Goal: Communication & Community: Answer question/provide support

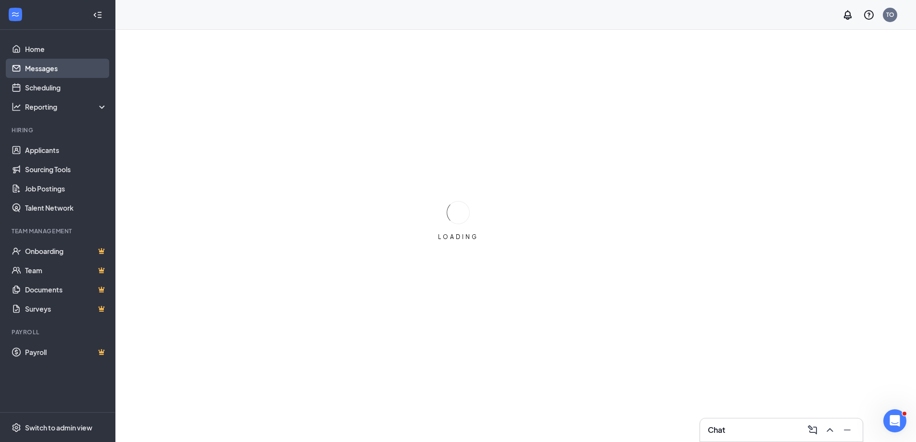
click at [50, 69] on link "Messages" at bounding box center [66, 68] width 82 height 19
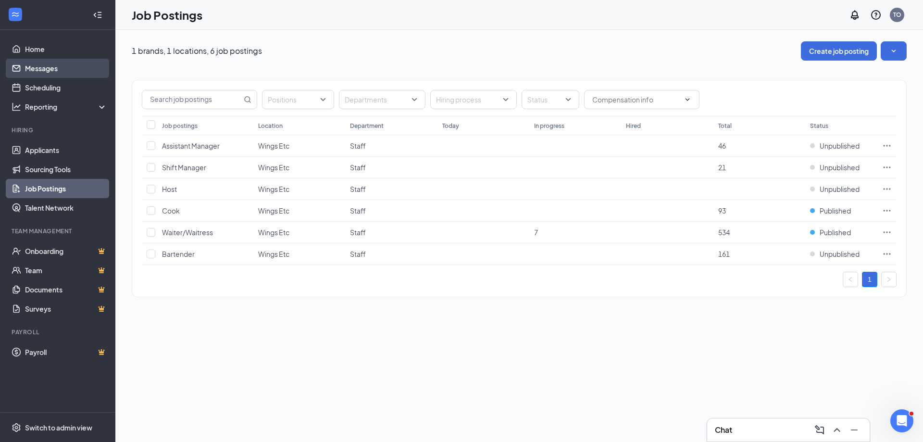
click at [56, 69] on link "Messages" at bounding box center [66, 68] width 82 height 19
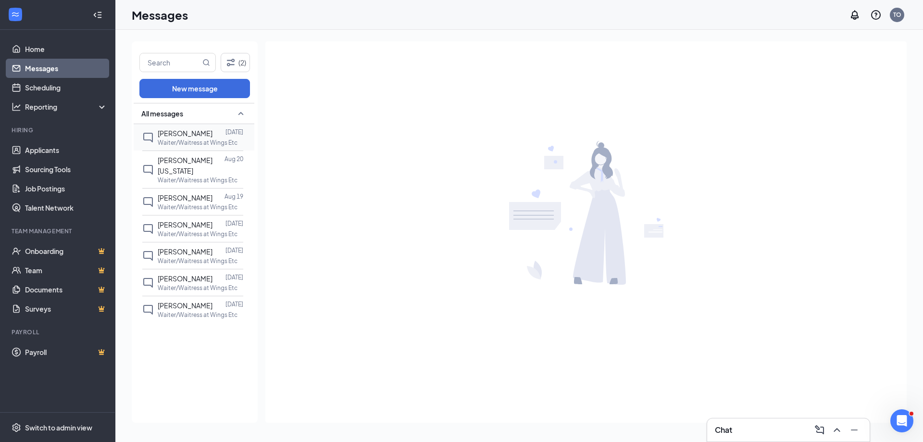
click at [184, 133] on span "[PERSON_NAME]" at bounding box center [185, 133] width 55 height 9
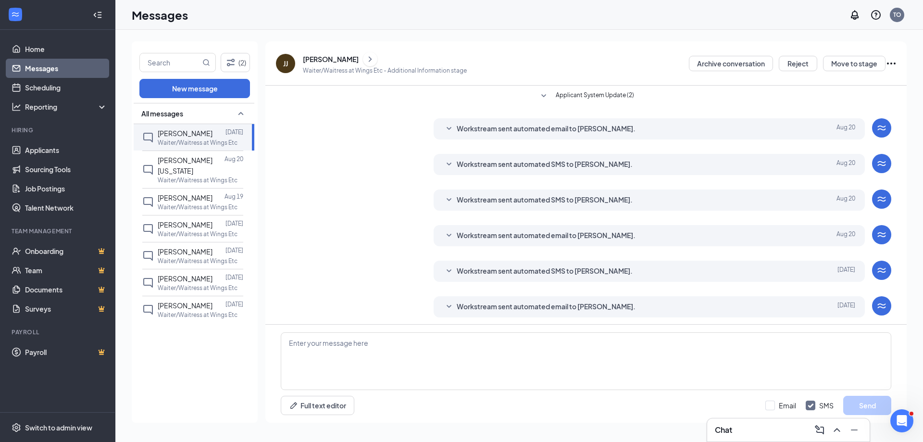
scroll to position [3, 0]
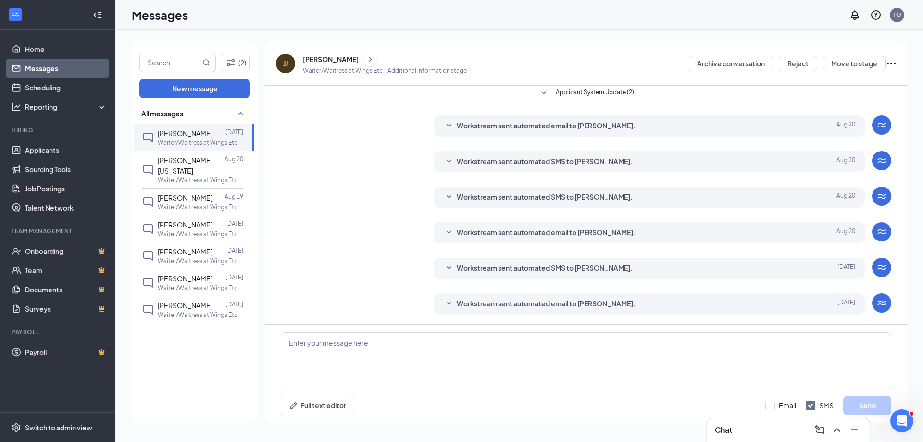
click at [375, 56] on icon "ChevronRight" at bounding box center [371, 59] width 10 height 12
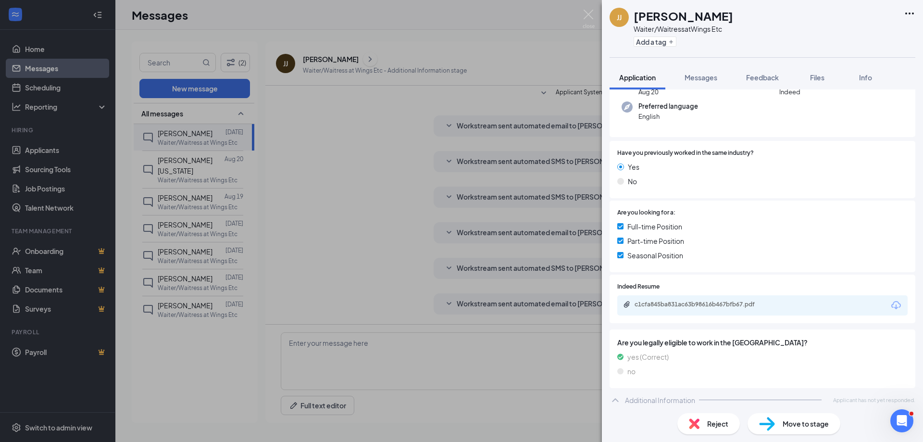
scroll to position [121, 0]
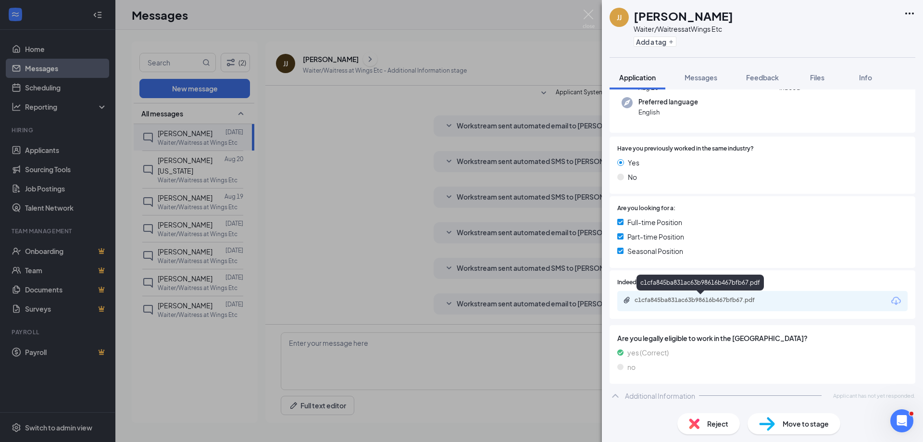
click at [705, 297] on div "c1cfa845ba831ac63b98616b467bfb67.pdf" at bounding box center [702, 300] width 135 height 8
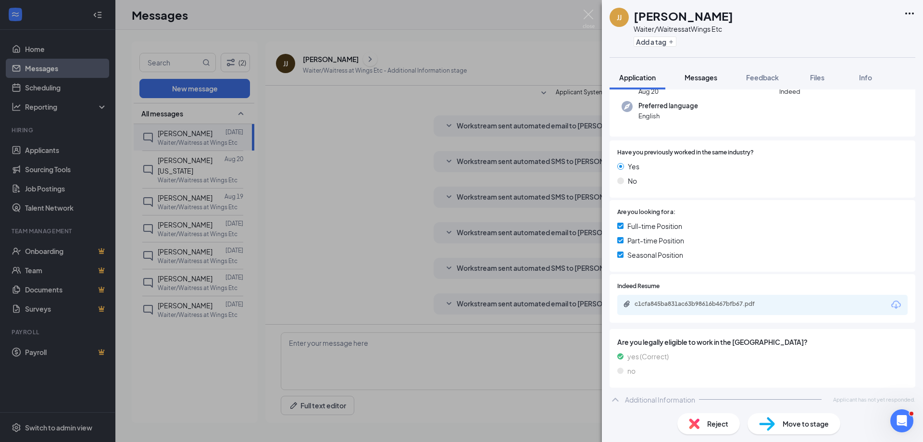
click at [694, 76] on span "Messages" at bounding box center [701, 77] width 33 height 9
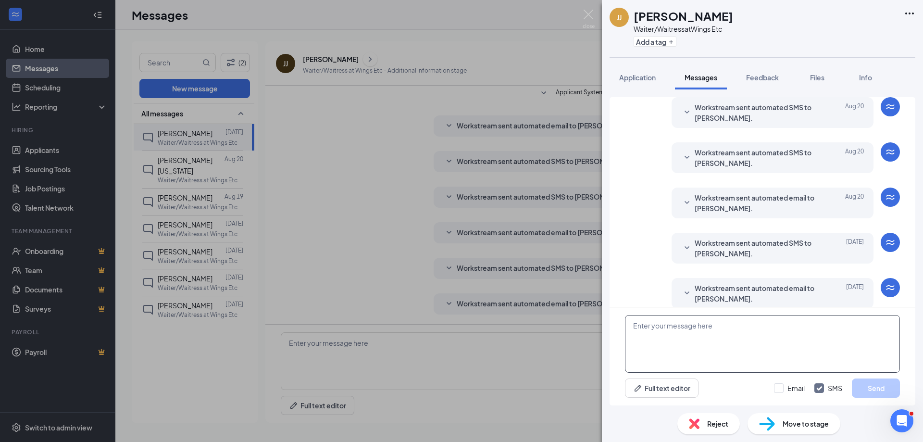
scroll to position [89, 0]
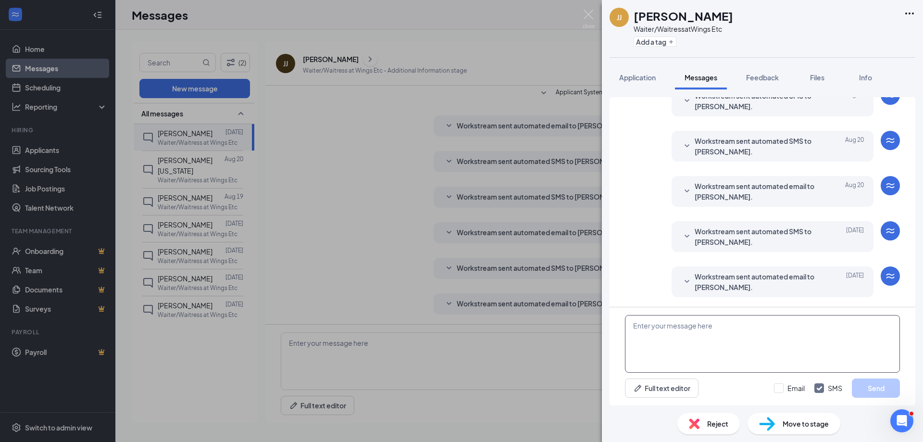
click at [695, 353] on textarea at bounding box center [762, 344] width 275 height 58
type textarea "Thank you for applying at Wings Etc. When are you available for a interview ? T…"
click at [870, 390] on button "Send" at bounding box center [876, 388] width 48 height 19
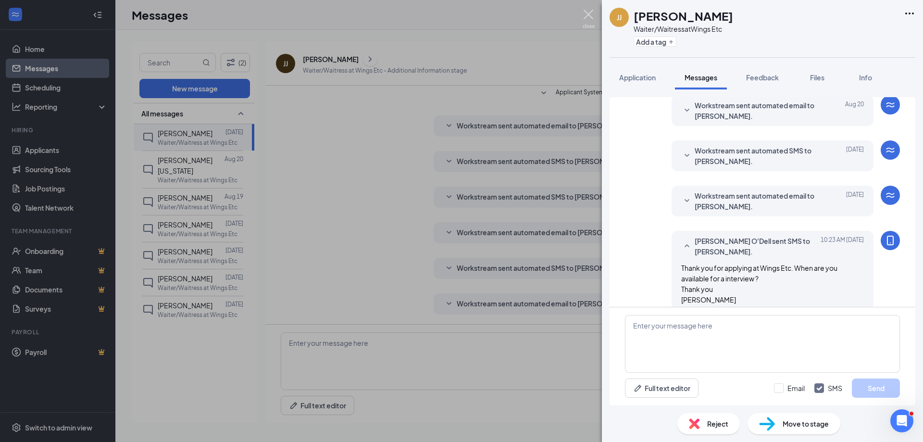
scroll to position [183, 0]
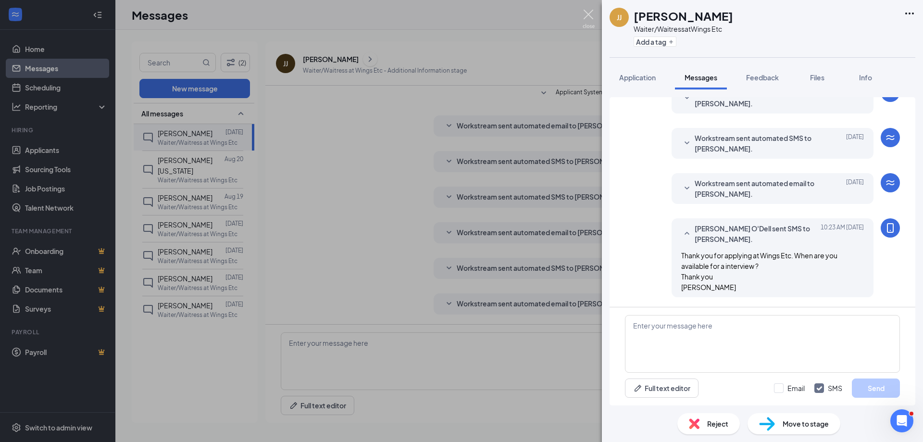
click at [585, 11] on img at bounding box center [589, 19] width 12 height 19
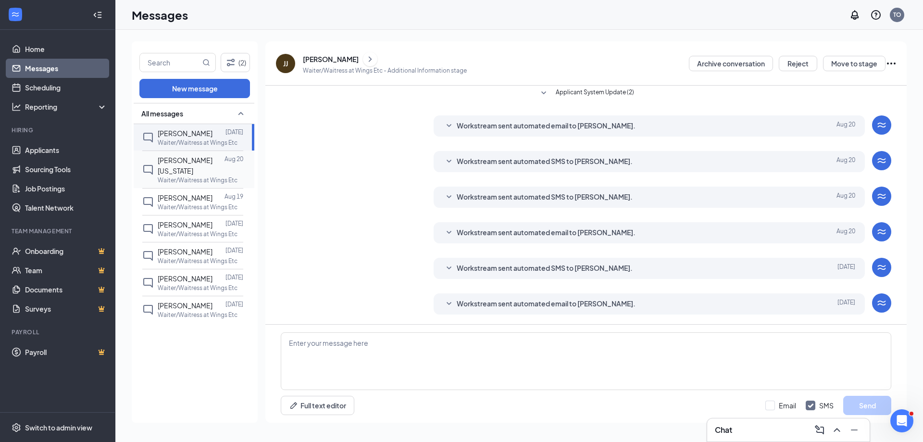
click at [189, 161] on span "[PERSON_NAME][US_STATE]" at bounding box center [185, 165] width 55 height 19
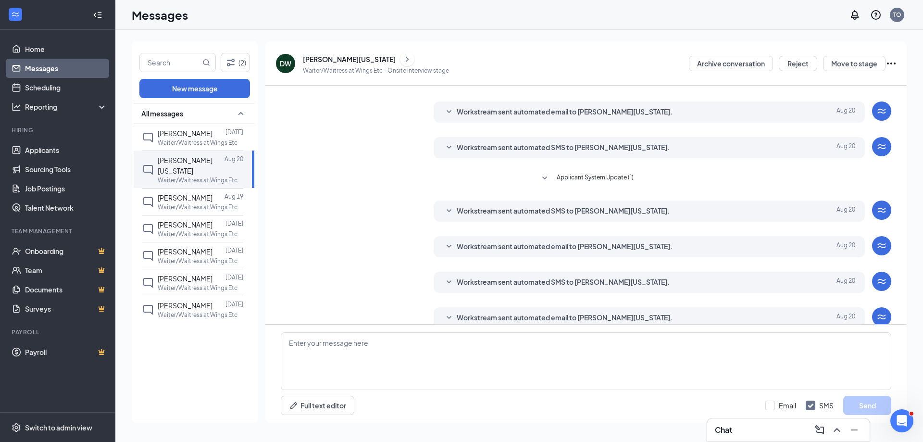
scroll to position [97, 0]
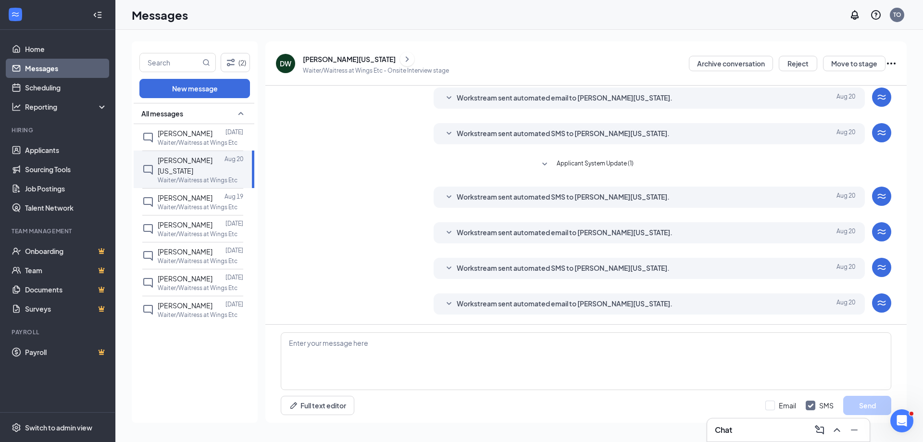
click at [406, 59] on icon "ChevronRight" at bounding box center [407, 58] width 3 height 5
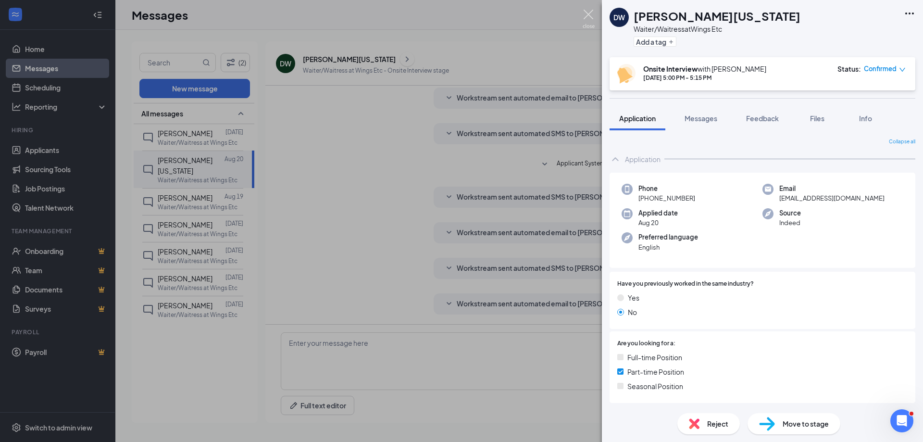
click at [588, 11] on img at bounding box center [589, 19] width 12 height 19
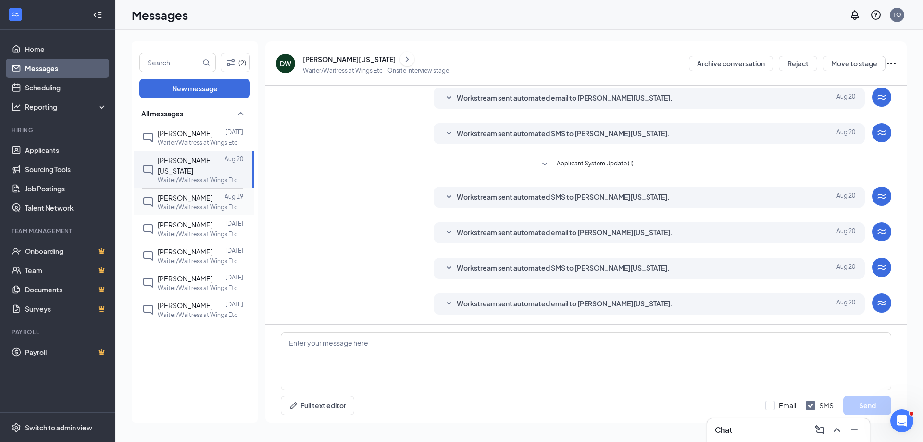
click at [190, 203] on p "Waiter/Waitress at Wings Etc" at bounding box center [198, 207] width 80 height 8
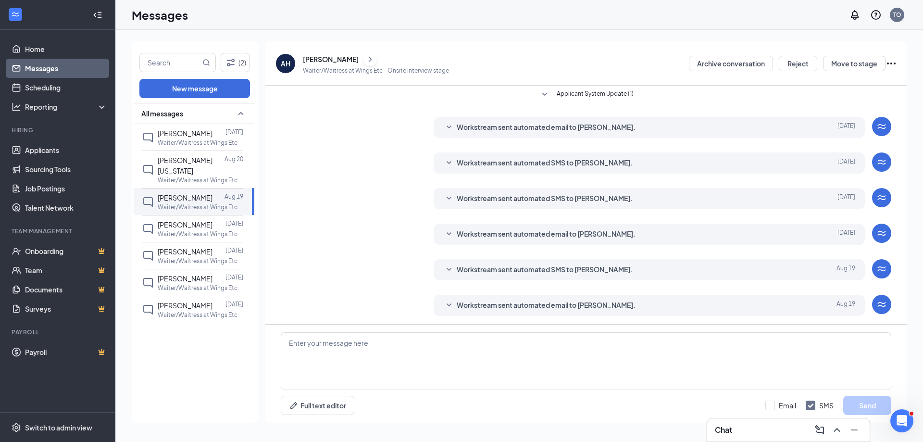
scroll to position [133, 0]
click at [366, 59] on icon "ChevronRight" at bounding box center [371, 59] width 10 height 12
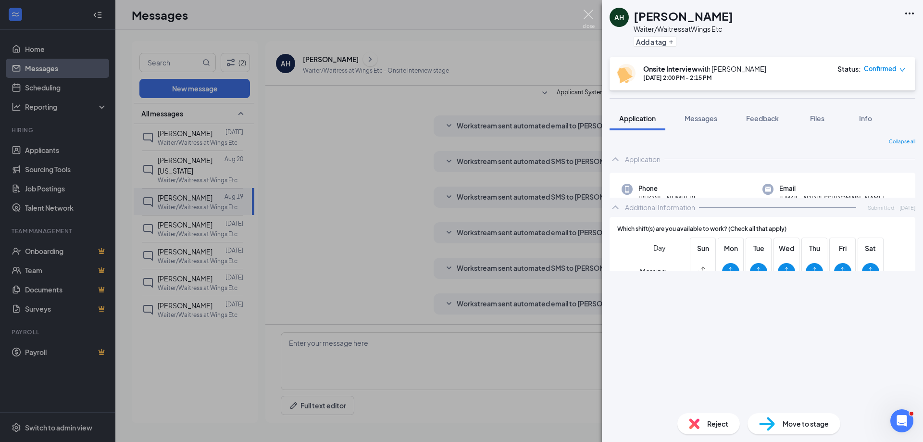
click at [586, 13] on img at bounding box center [589, 19] width 12 height 19
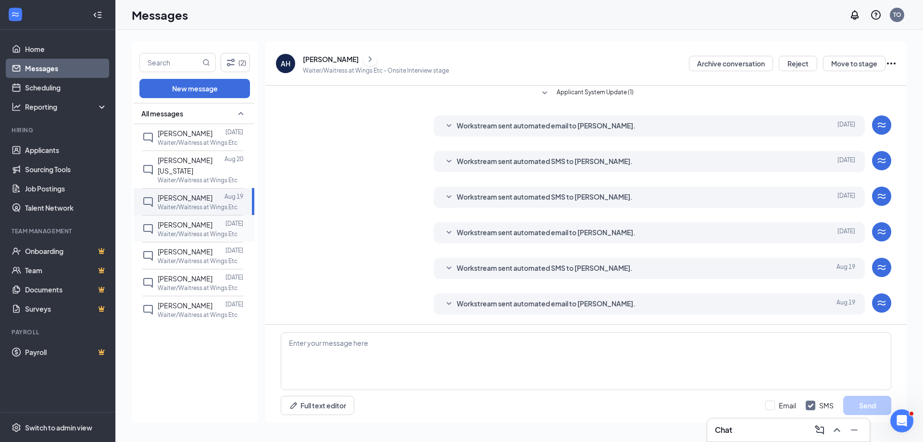
click at [172, 220] on span "[PERSON_NAME]" at bounding box center [185, 224] width 55 height 9
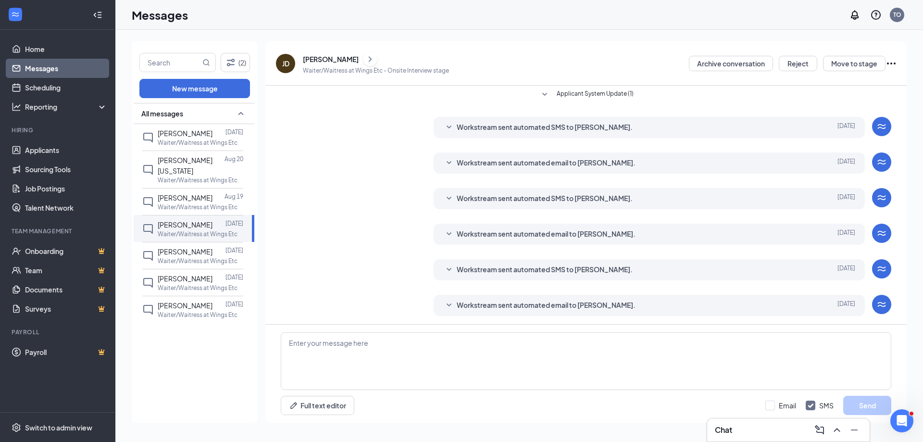
scroll to position [133, 0]
click at [366, 58] on icon "ChevronRight" at bounding box center [371, 59] width 10 height 12
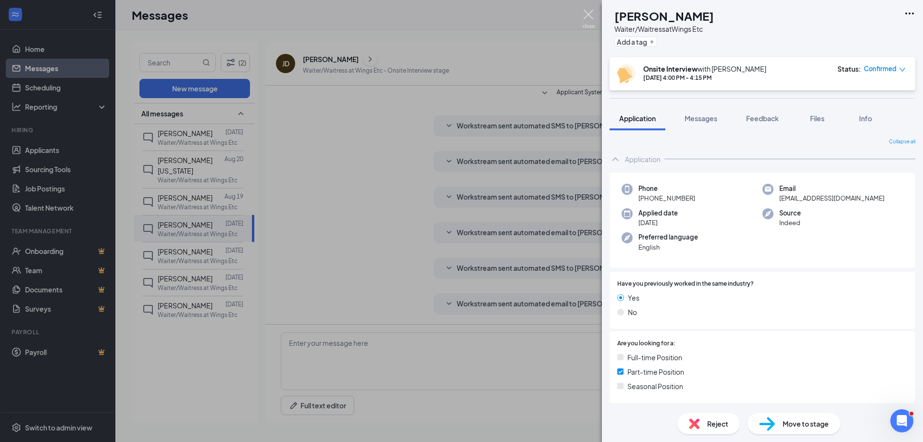
click at [588, 12] on img at bounding box center [589, 19] width 12 height 19
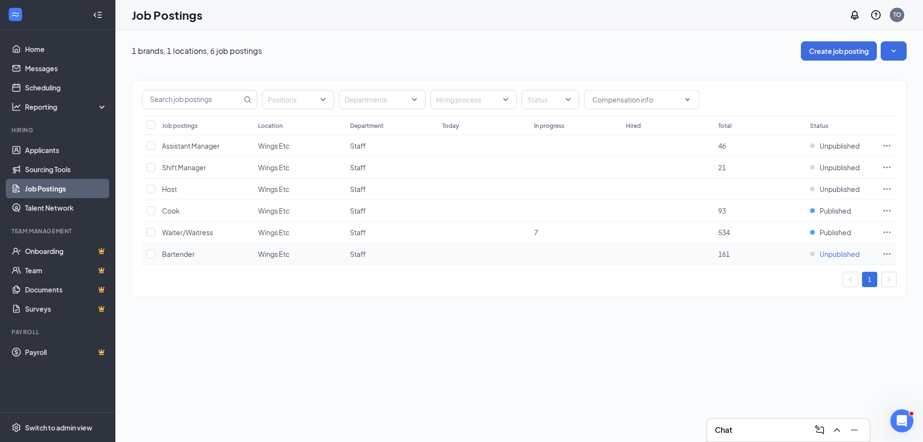
click at [833, 251] on span "Unpublished" at bounding box center [840, 254] width 40 height 10
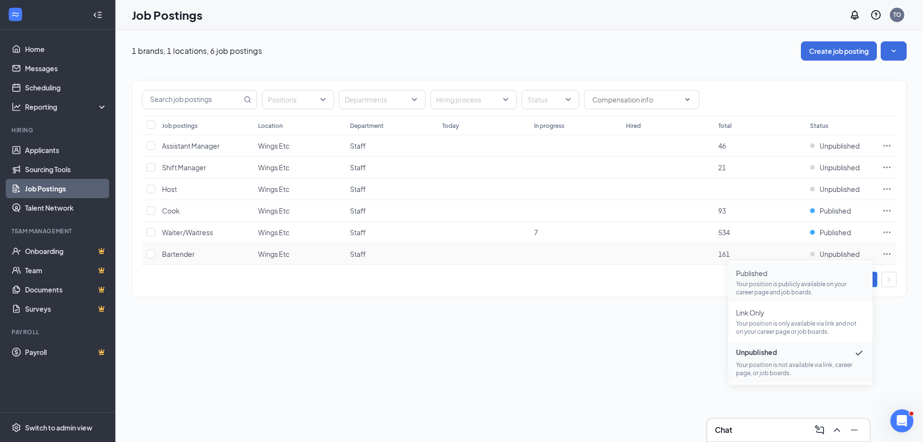
click at [746, 283] on p "Your position is publicly available on your career page and job boards." at bounding box center [800, 288] width 129 height 16
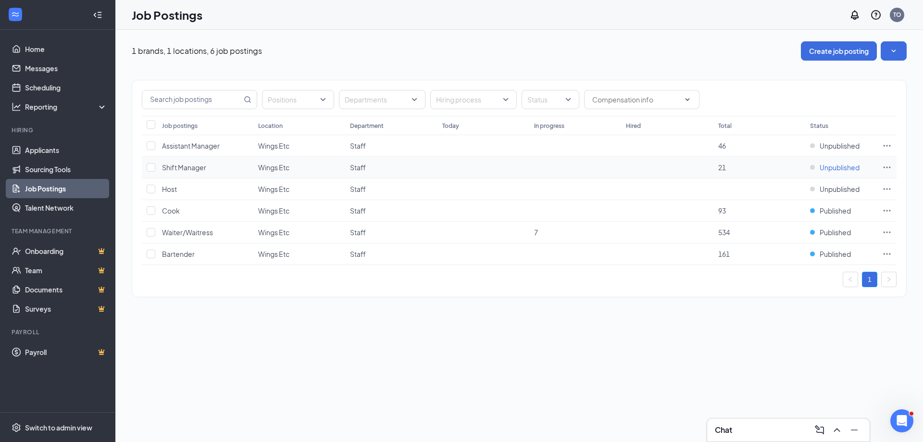
click at [825, 168] on span "Unpublished" at bounding box center [840, 168] width 40 height 10
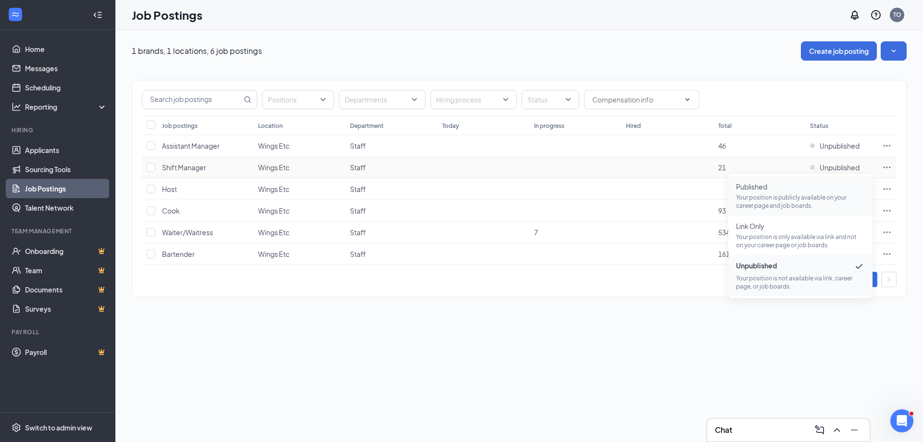
click at [765, 194] on p "Your position is publicly available on your career page and job boards." at bounding box center [800, 201] width 129 height 16
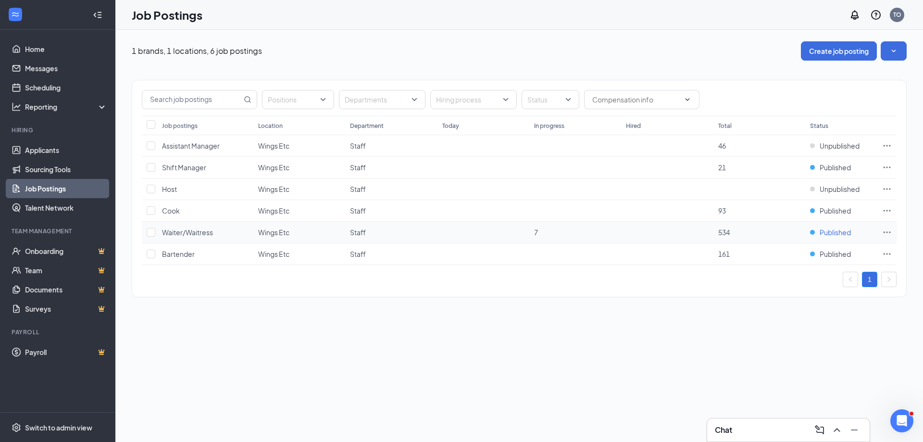
click at [835, 232] on span "Published" at bounding box center [835, 233] width 31 height 10
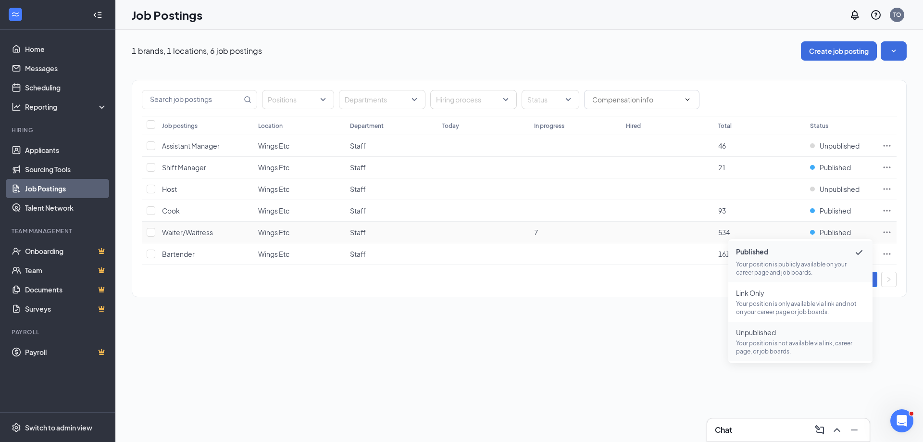
click at [757, 347] on p "Your position is not available via link, career page, or job boards." at bounding box center [800, 347] width 129 height 16
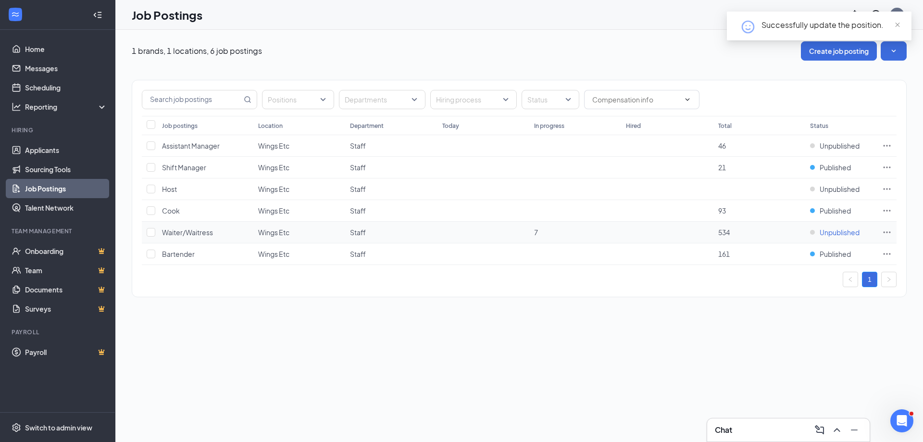
click at [828, 231] on span "Unpublished" at bounding box center [840, 233] width 40 height 10
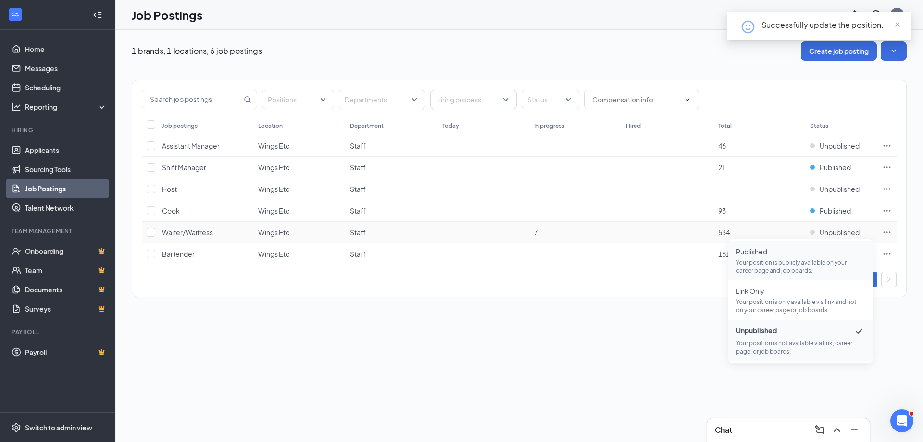
click at [759, 256] on span "Published Your position is publicly available on your career page and job board…" at bounding box center [800, 261] width 129 height 28
